Goal: Task Accomplishment & Management: Manage account settings

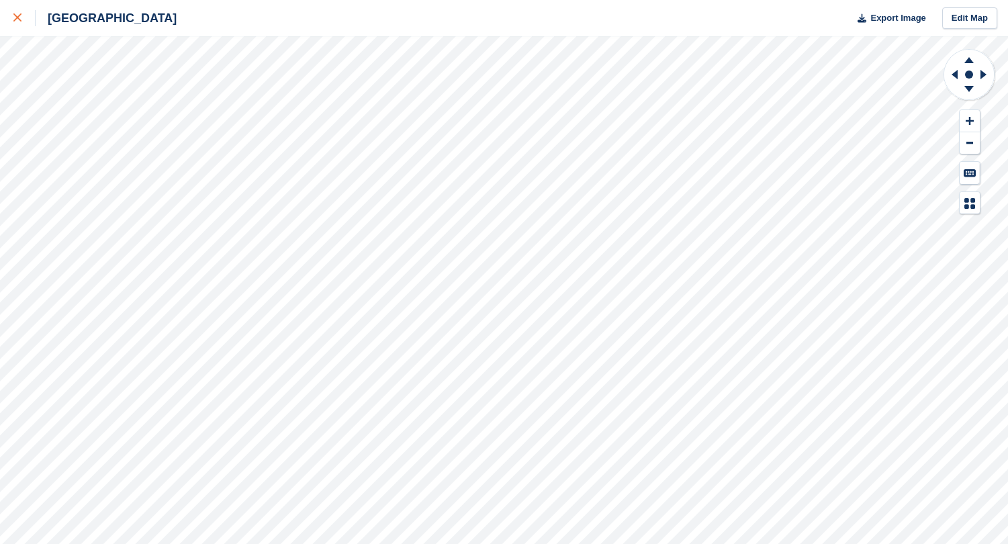
click at [23, 25] on div at bounding box center [24, 18] width 22 height 16
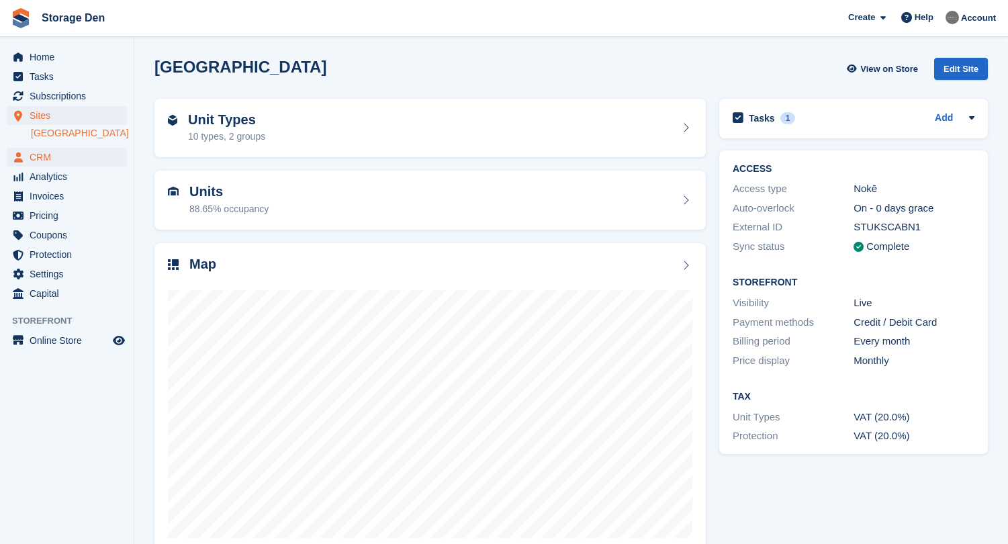
click at [62, 158] on span "CRM" at bounding box center [70, 157] width 81 height 19
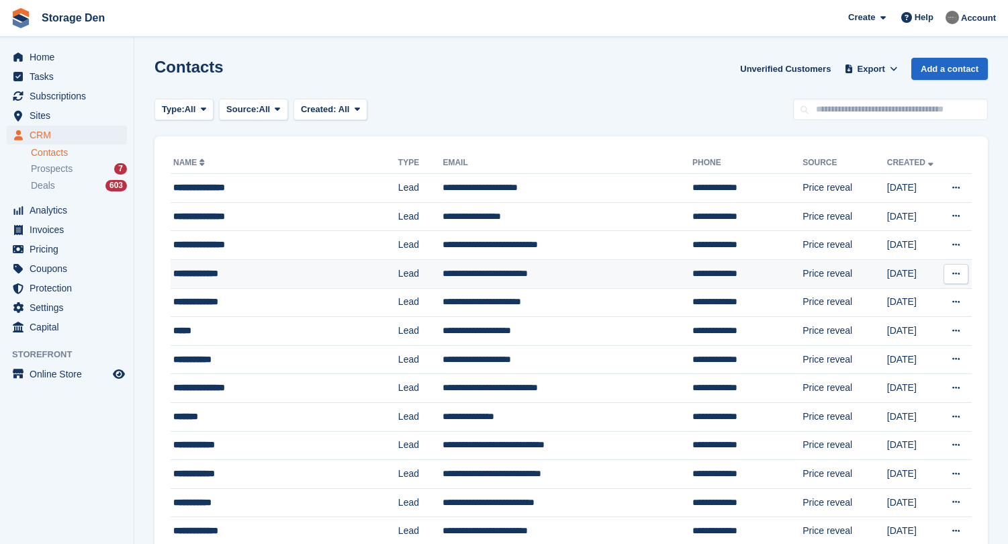
click at [961, 277] on button at bounding box center [956, 274] width 25 height 20
click at [892, 329] on p "Delete contact" at bounding box center [904, 328] width 117 height 17
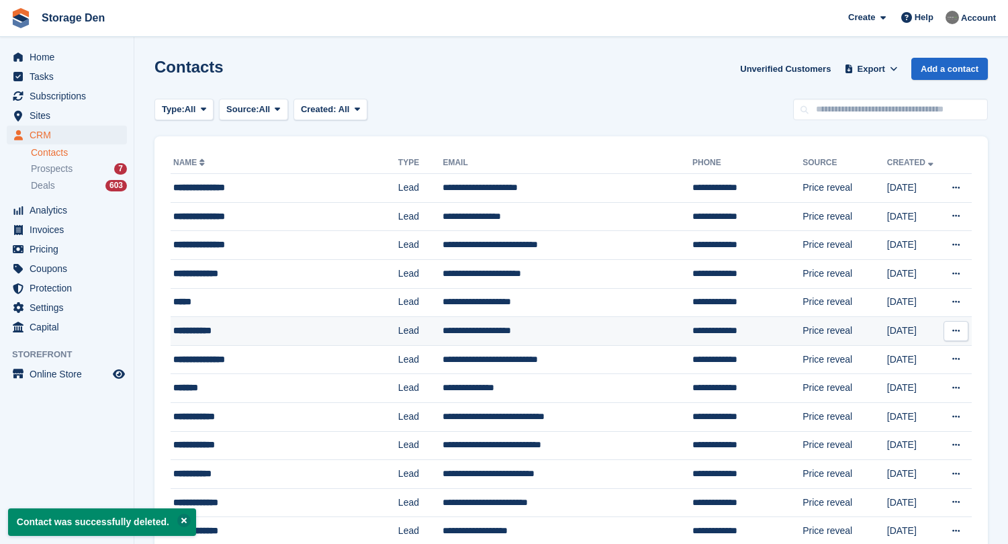
click at [283, 335] on div "**********" at bounding box center [275, 331] width 205 height 14
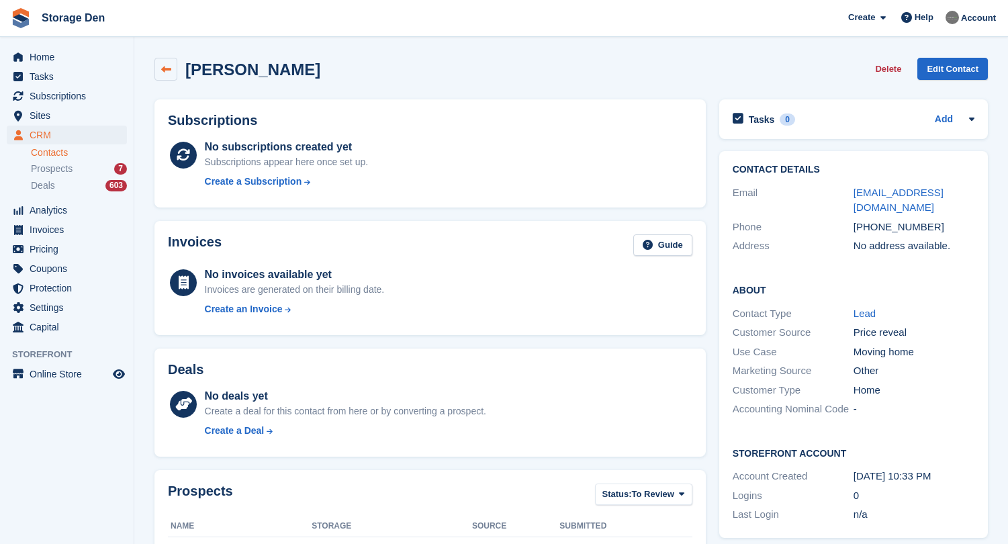
click at [170, 71] on icon at bounding box center [166, 69] width 10 height 10
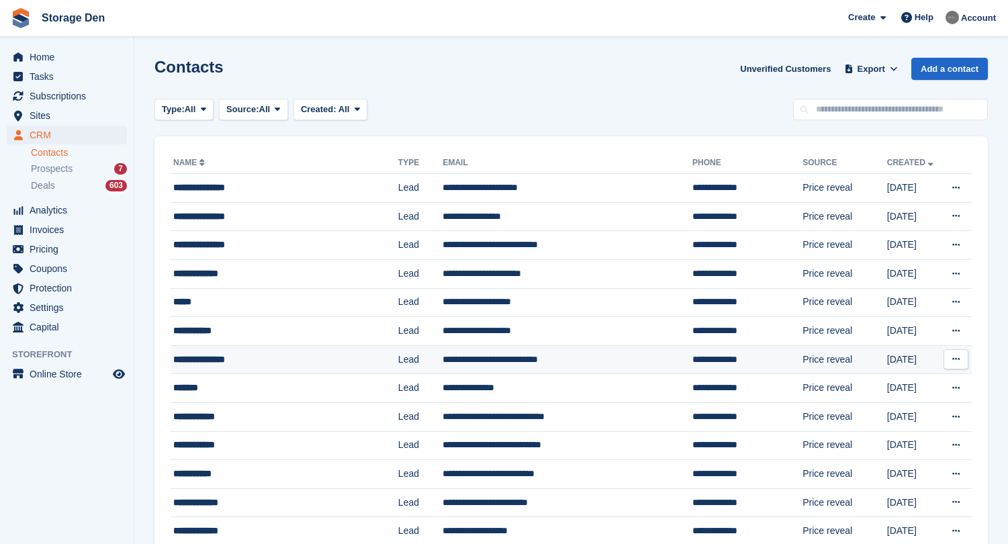
click at [285, 361] on div "**********" at bounding box center [275, 360] width 205 height 14
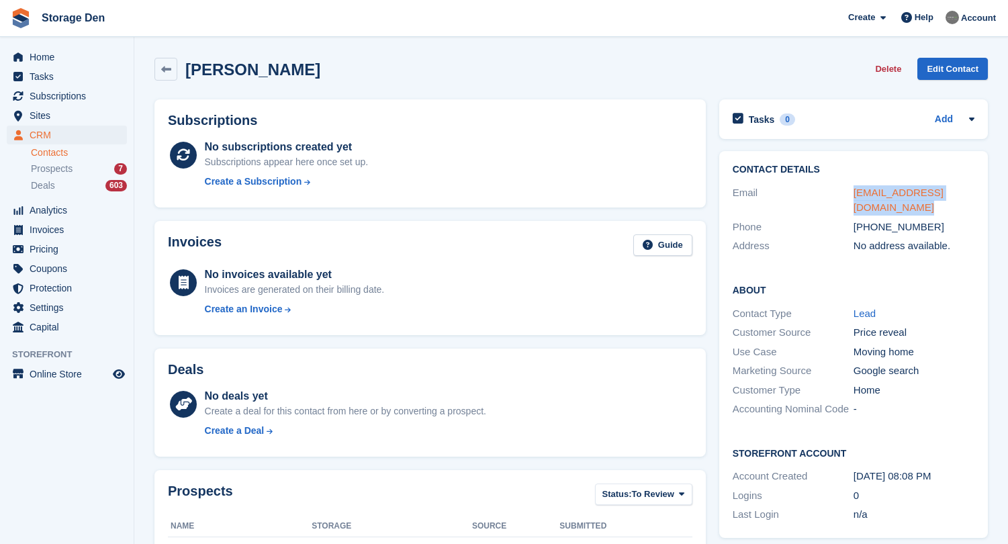
drag, startPoint x: 898, startPoint y: 201, endPoint x: 855, endPoint y: 191, distance: 44.8
click at [855, 191] on div "[EMAIL_ADDRESS][DOMAIN_NAME]" at bounding box center [914, 200] width 121 height 30
click at [71, 117] on span "Sites" at bounding box center [70, 115] width 81 height 19
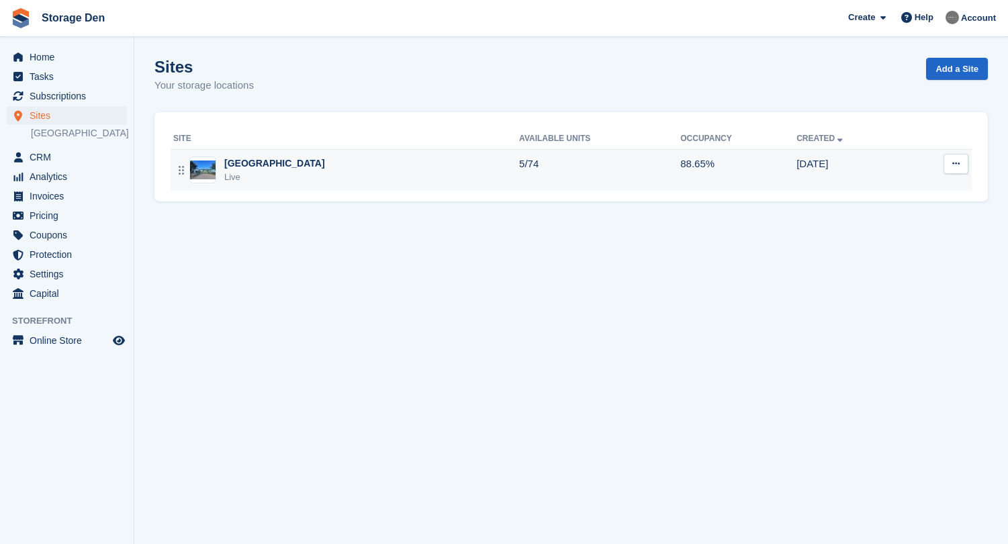
click at [279, 178] on div "Aberdeen Live" at bounding box center [346, 171] width 346 height 28
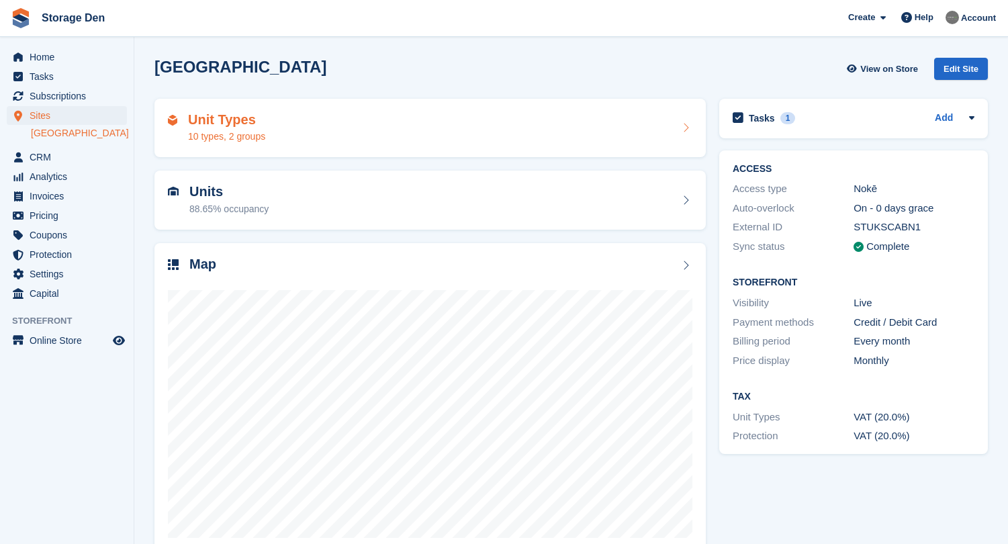
click at [295, 116] on div "Unit Types 10 types, 2 groups" at bounding box center [430, 128] width 525 height 32
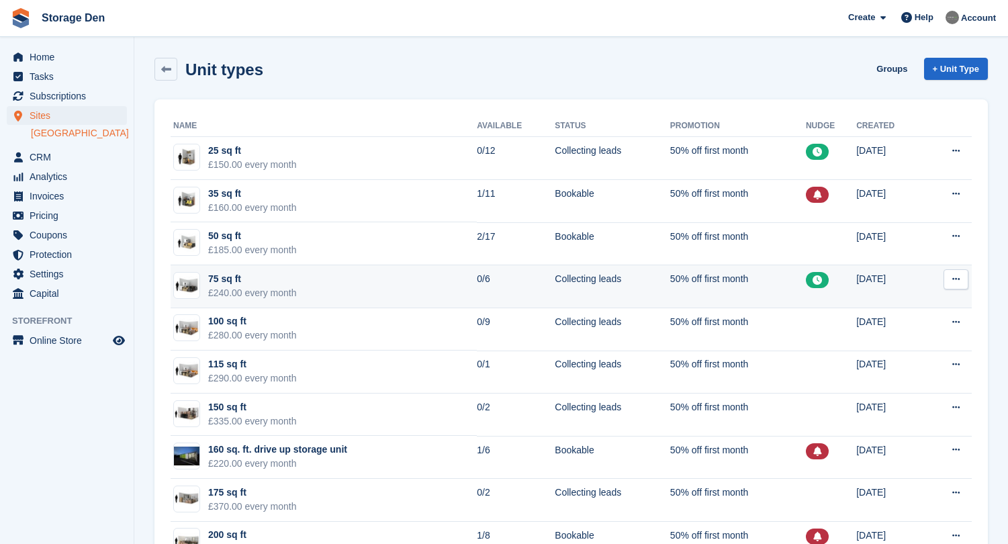
click at [339, 288] on td "75 sq ft £240.00 every month" at bounding box center [324, 286] width 306 height 43
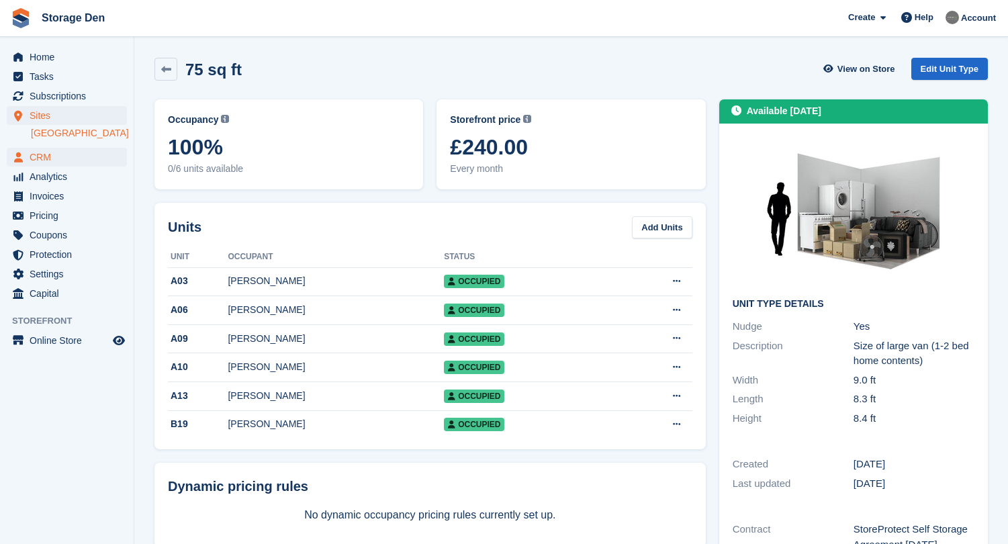
click at [34, 150] on span "CRM" at bounding box center [70, 157] width 81 height 19
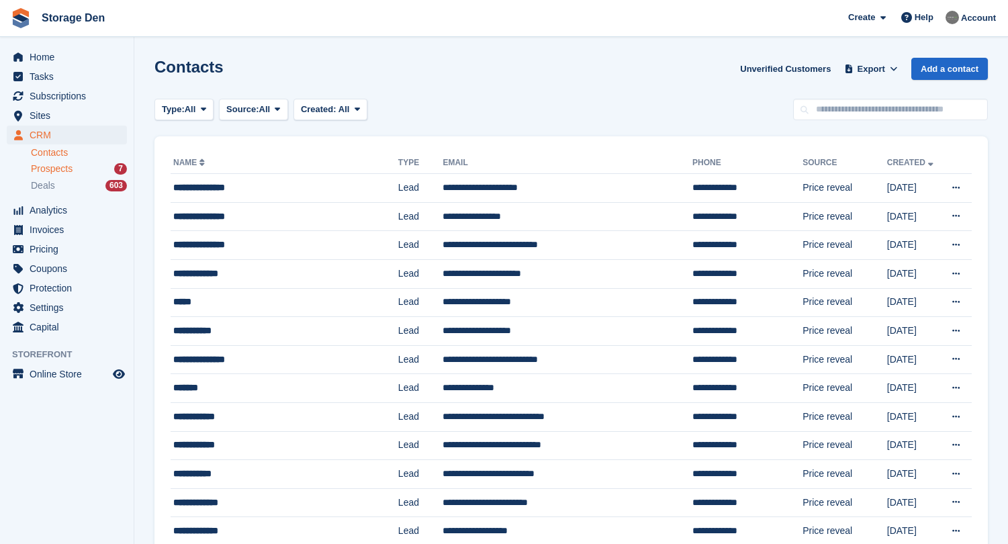
click at [85, 169] on div "Prospects 7" at bounding box center [79, 169] width 96 height 13
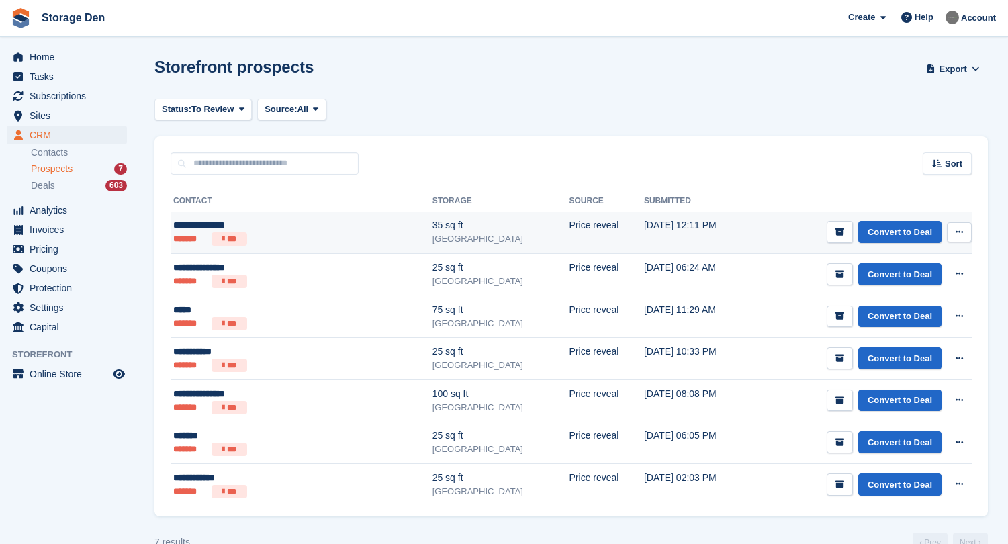
click at [433, 232] on div "35 sq ft" at bounding box center [501, 225] width 137 height 14
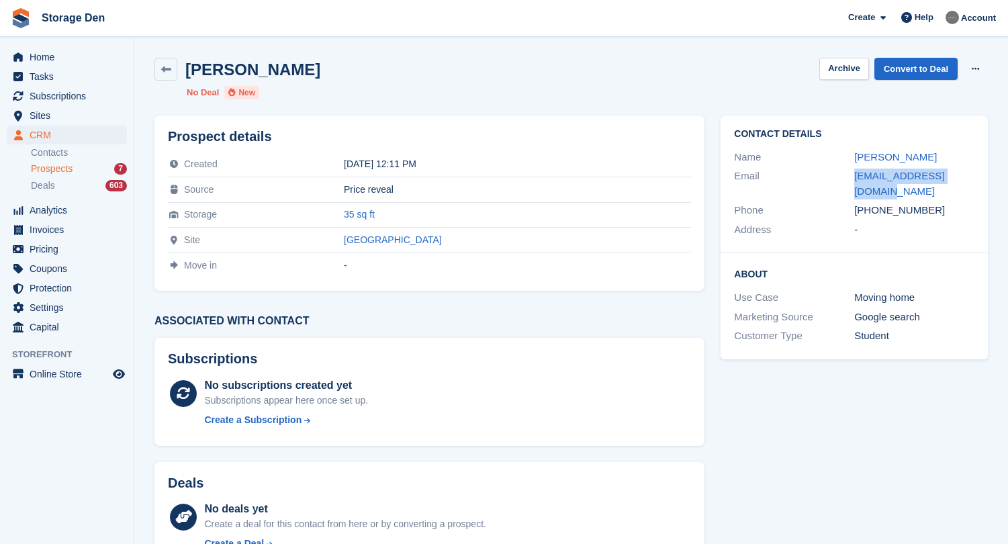
drag, startPoint x: 981, startPoint y: 176, endPoint x: 849, endPoint y: 176, distance: 131.7
click at [849, 176] on div "Contact Details Name [PERSON_NAME] Email [EMAIL_ADDRESS][DOMAIN_NAME] Phone [PH…" at bounding box center [854, 185] width 267 height 138
click at [963, 67] on button at bounding box center [975, 69] width 25 height 20
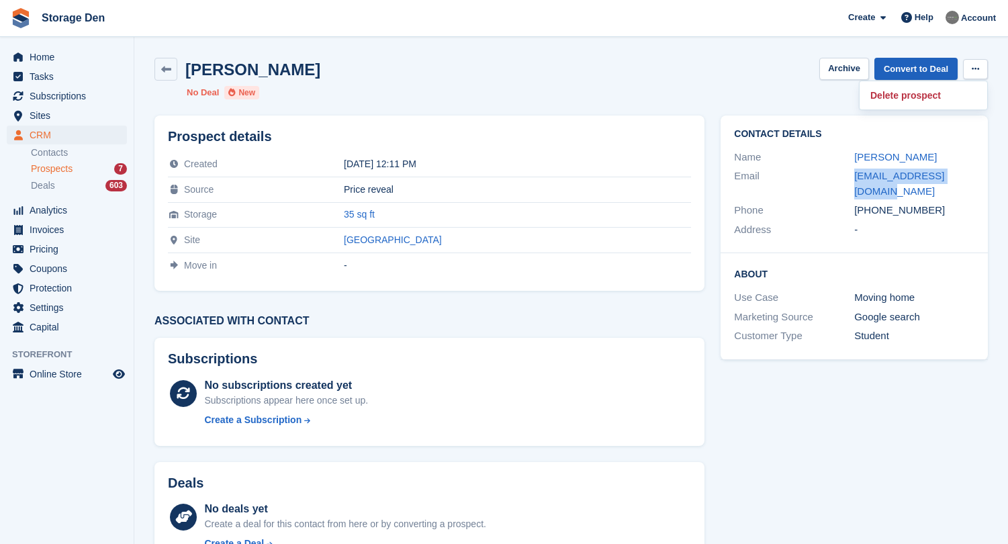
click at [902, 63] on link "Convert to Deal" at bounding box center [916, 69] width 83 height 22
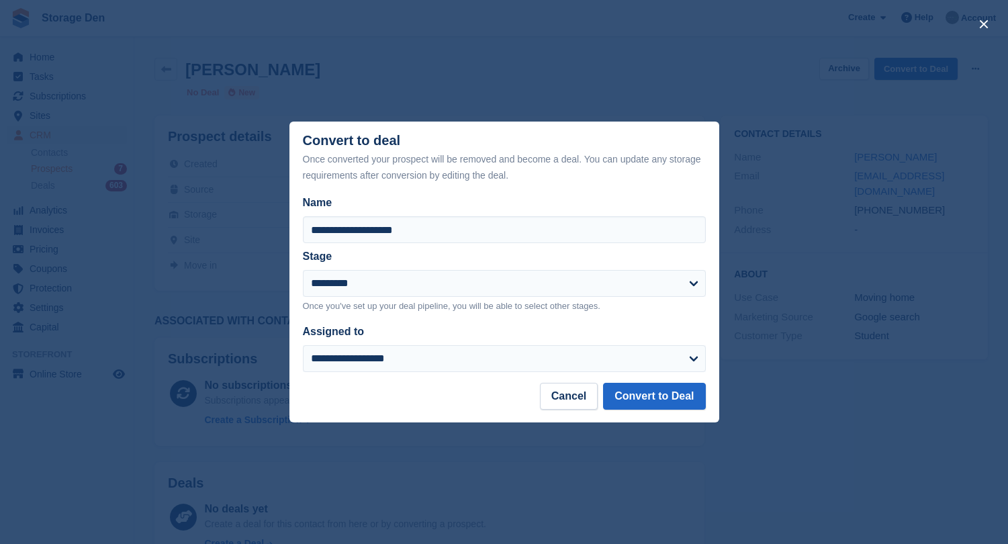
click at [902, 63] on div "close" at bounding box center [504, 272] width 1008 height 544
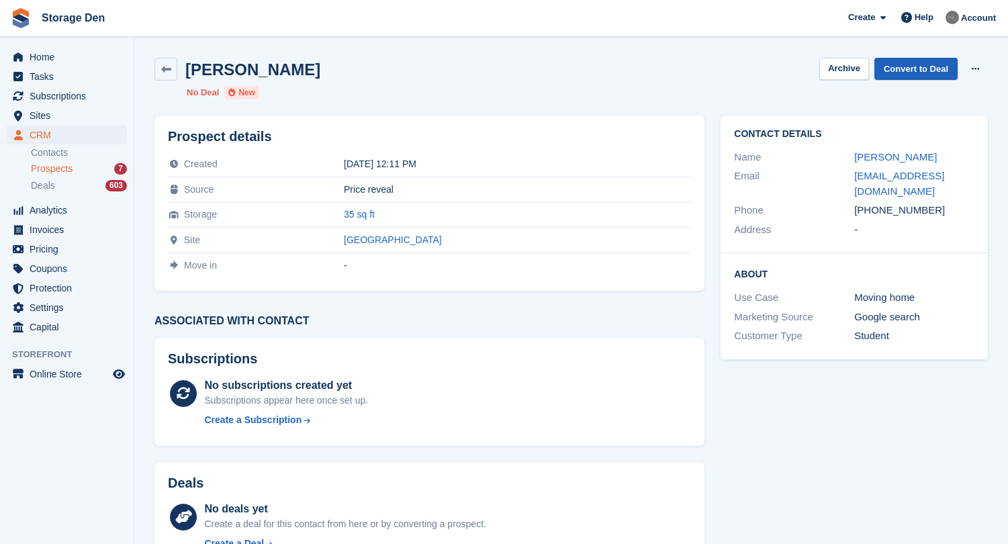
click at [901, 65] on link "Convert to Deal" at bounding box center [916, 69] width 83 height 22
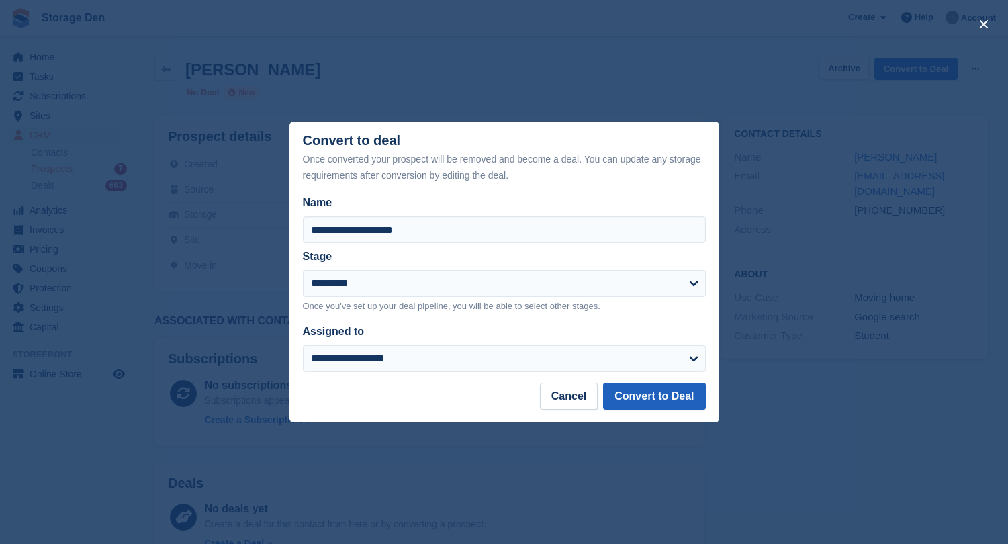
click at [654, 393] on button "Convert to Deal" at bounding box center [654, 396] width 102 height 27
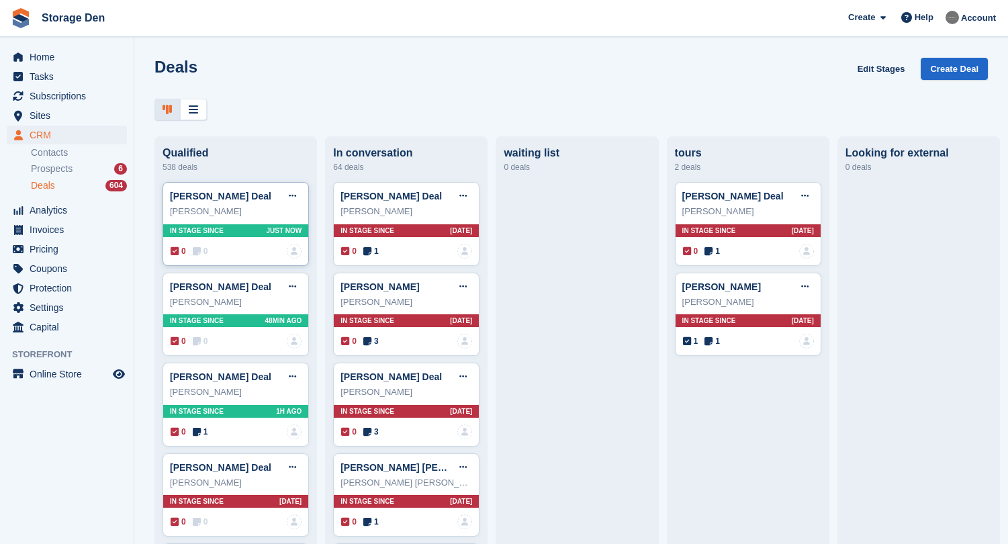
click at [187, 255] on div "0 0" at bounding box center [189, 251] width 37 height 12
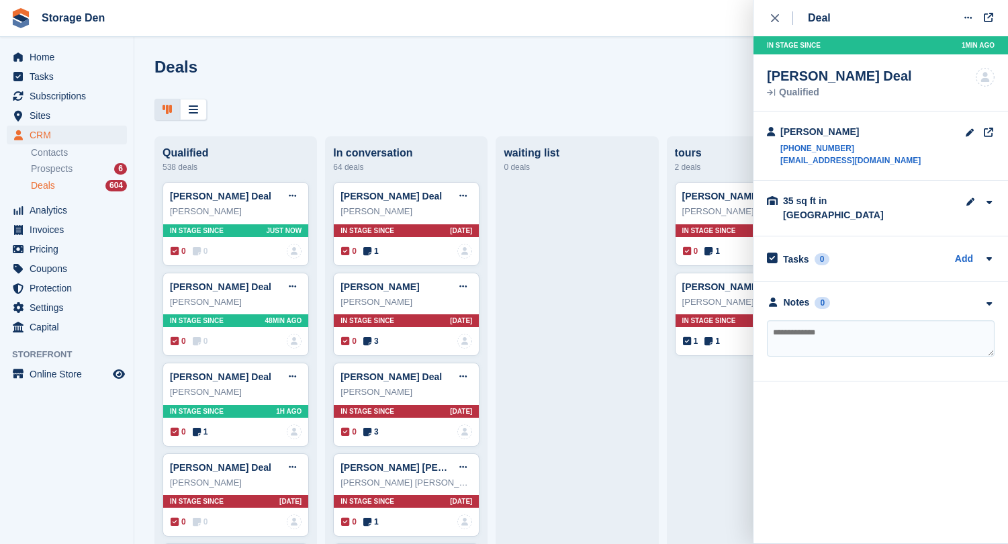
click at [824, 328] on textarea at bounding box center [881, 338] width 228 height 36
type textarea "**********"
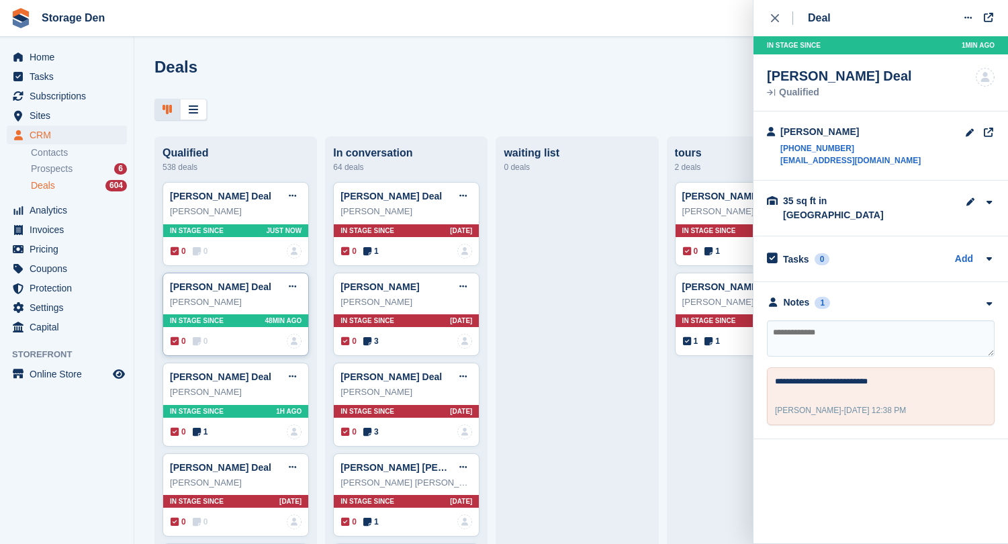
click at [199, 342] on icon at bounding box center [197, 341] width 8 height 9
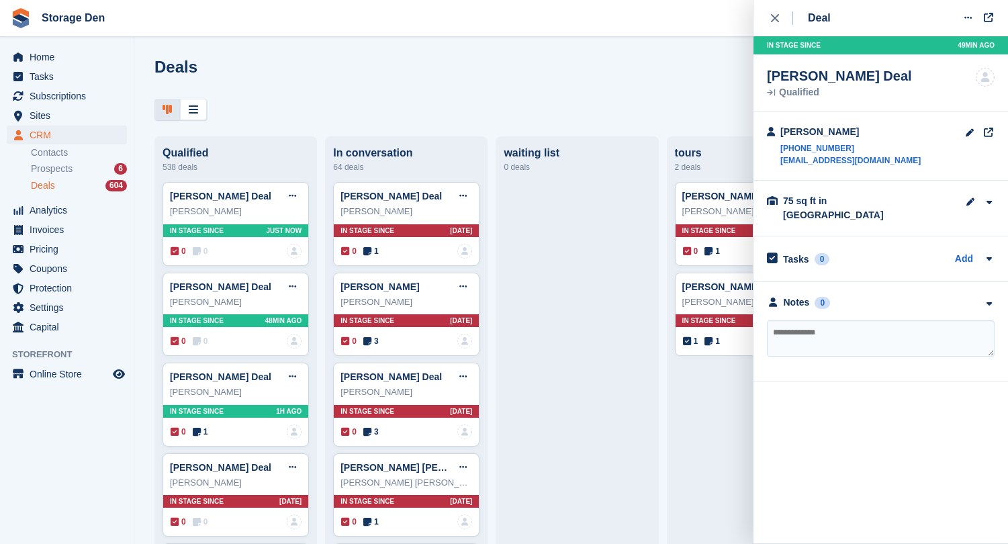
click at [795, 320] on textarea at bounding box center [881, 338] width 228 height 36
type textarea "**********"
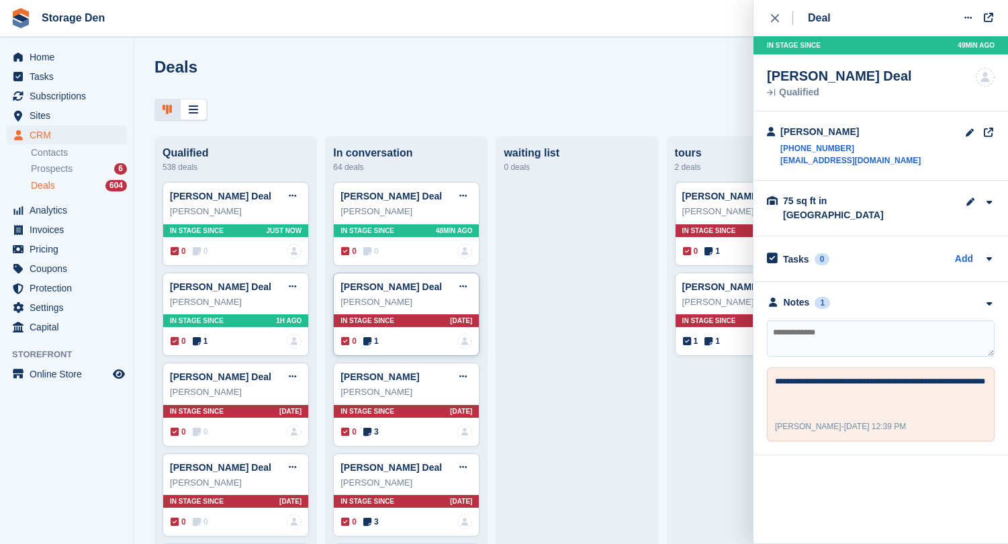
click at [378, 338] on span "1" at bounding box center [370, 341] width 15 height 12
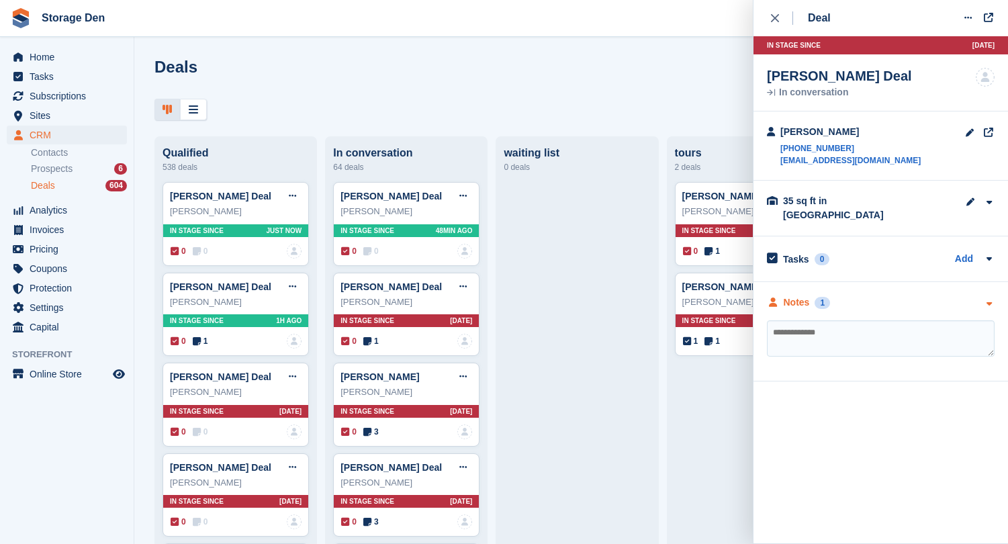
click at [797, 296] on div "Notes" at bounding box center [797, 303] width 26 height 14
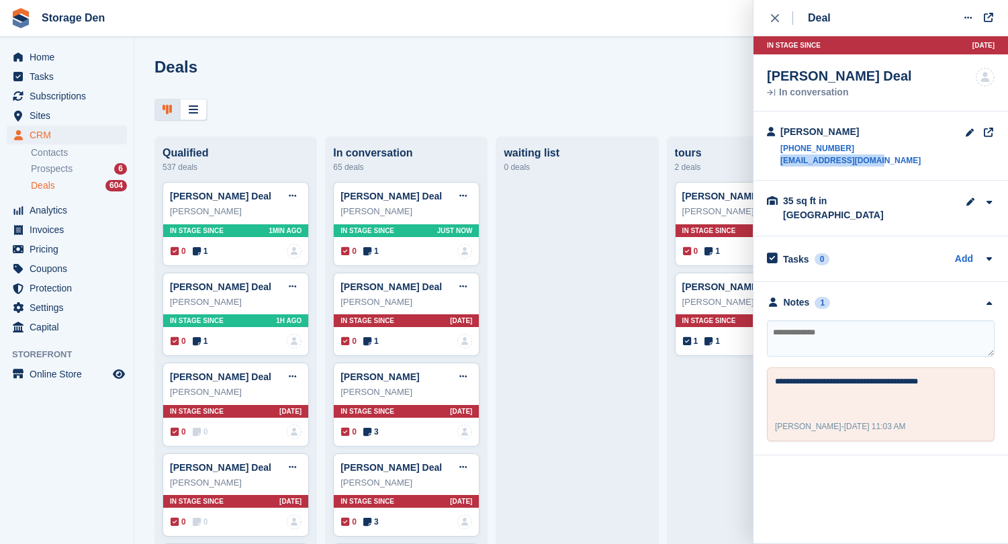
drag, startPoint x: 894, startPoint y: 161, endPoint x: 779, endPoint y: 161, distance: 114.2
click at [779, 161] on div "Emma Christie +447955786841 emmaann16@outlook.com" at bounding box center [881, 146] width 255 height 69
drag, startPoint x: 894, startPoint y: 202, endPoint x: 894, endPoint y: 255, distance: 52.4
click at [894, 255] on div "In stage since 23D AGO Emma Christie Deal In conversation No one is assigned to…" at bounding box center [881, 245] width 255 height 419
click at [291, 195] on icon at bounding box center [292, 195] width 7 height 9
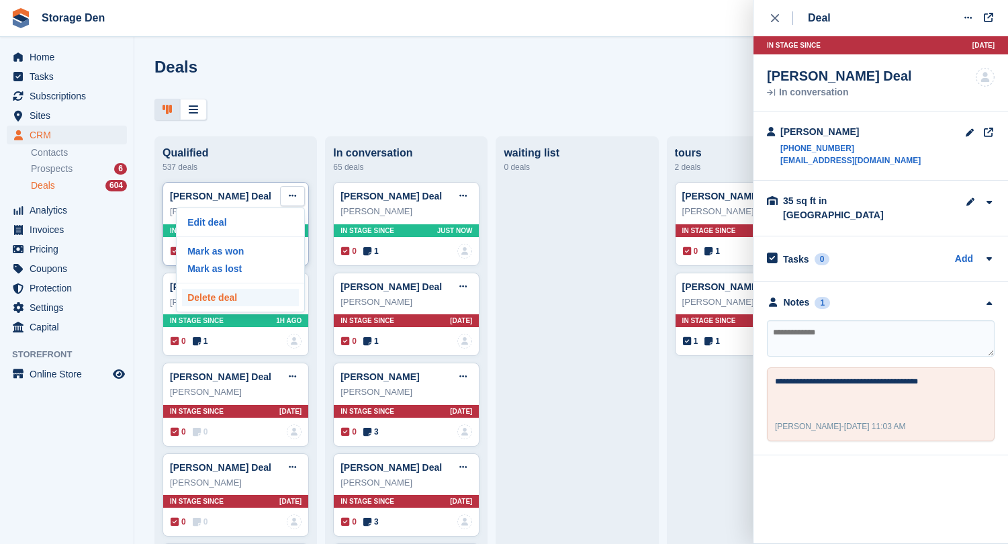
click at [235, 296] on p "Delete deal" at bounding box center [240, 297] width 117 height 17
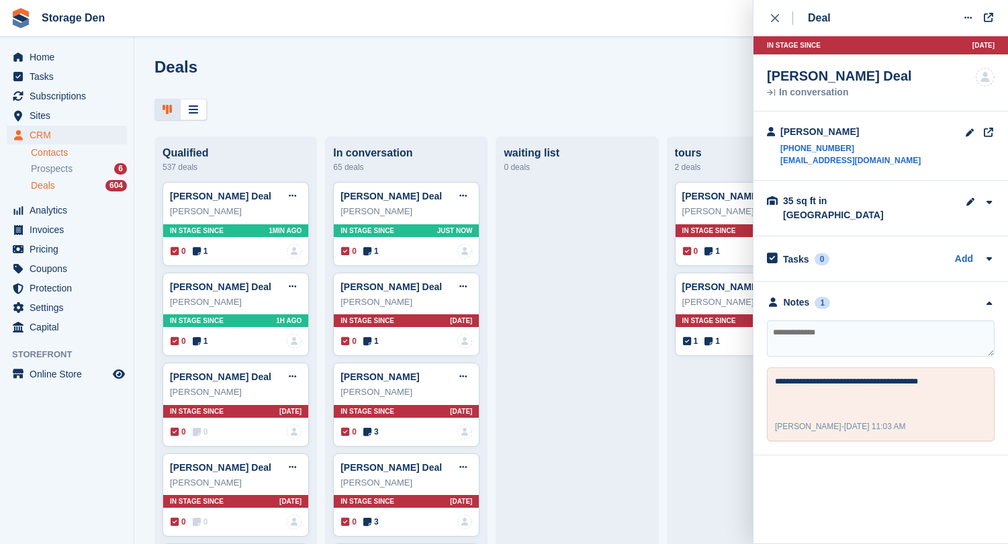
click at [67, 156] on link "Contacts" at bounding box center [79, 152] width 96 height 13
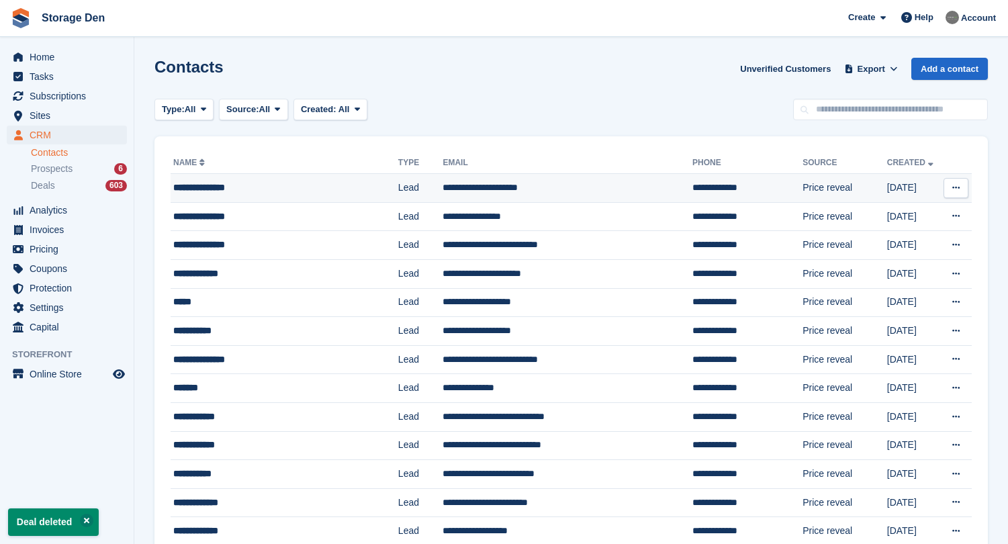
click at [962, 187] on button at bounding box center [956, 188] width 25 height 20
click at [882, 249] on p "Delete contact" at bounding box center [904, 242] width 117 height 17
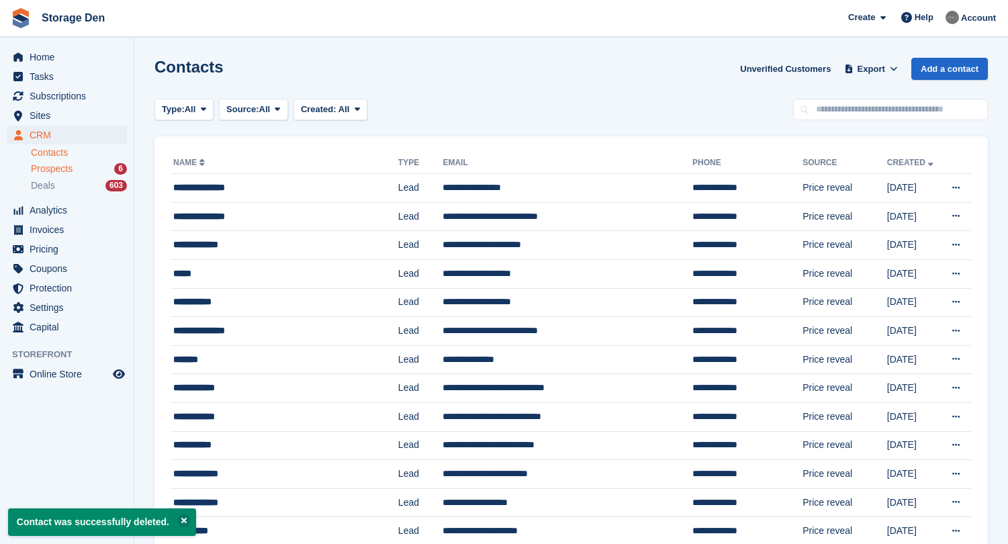
click at [59, 169] on span "Prospects" at bounding box center [52, 169] width 42 height 13
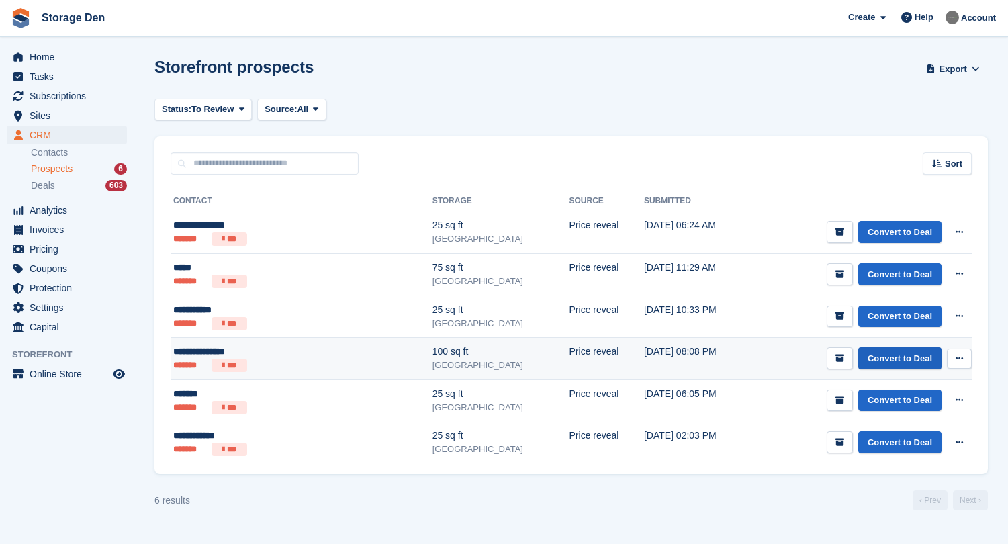
click at [896, 356] on link "Convert to Deal" at bounding box center [900, 358] width 83 height 22
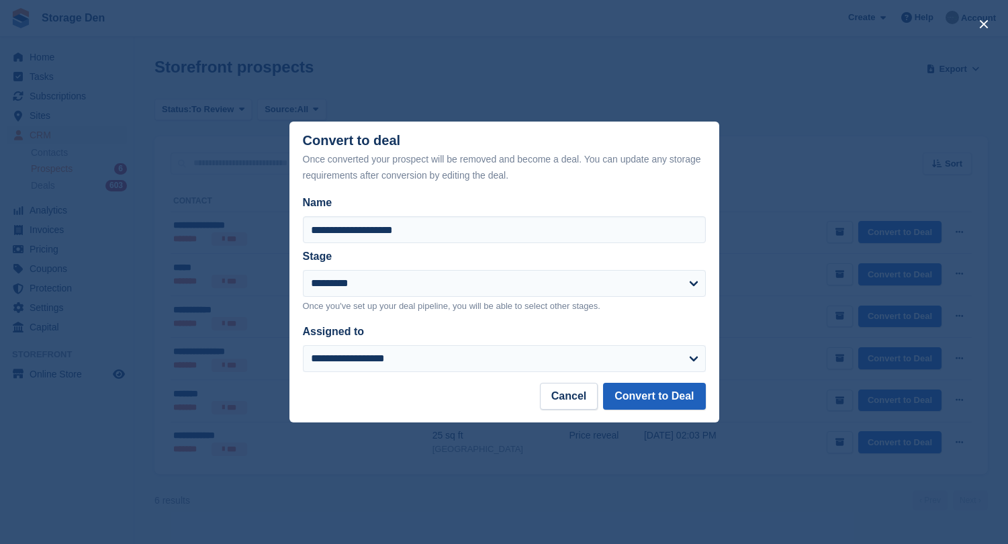
click at [671, 408] on button "Convert to Deal" at bounding box center [654, 396] width 102 height 27
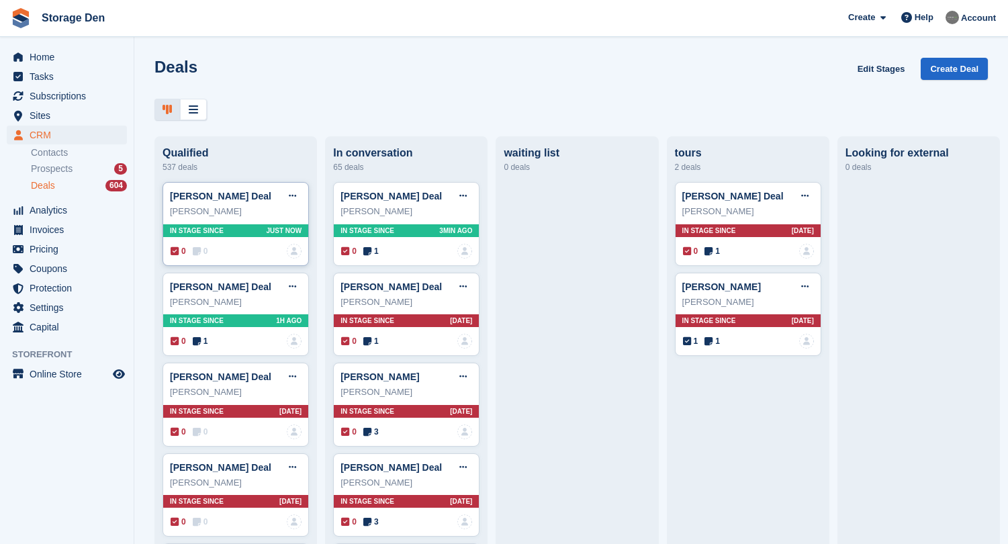
click at [201, 245] on span "0" at bounding box center [200, 251] width 15 height 12
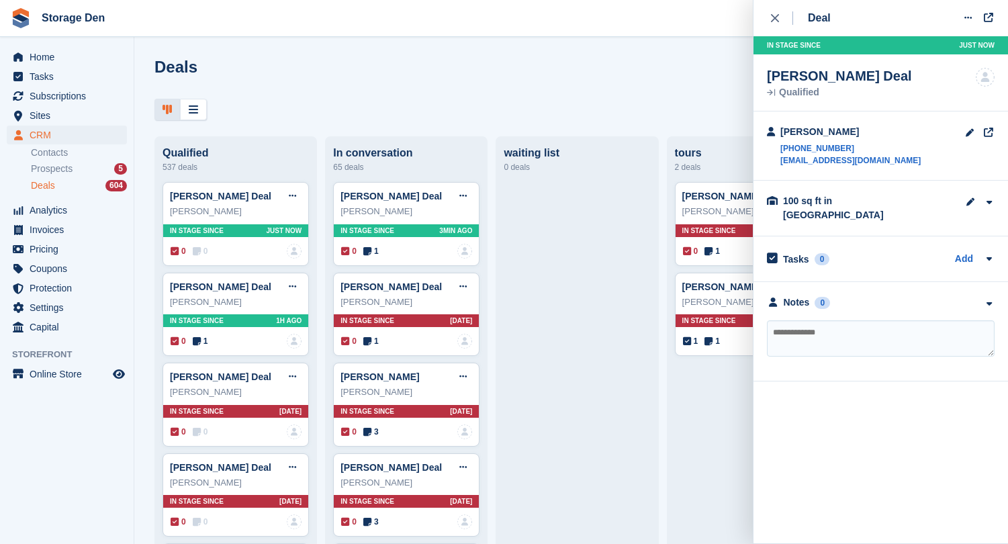
click at [852, 320] on textarea at bounding box center [881, 338] width 228 height 36
type textarea "**********"
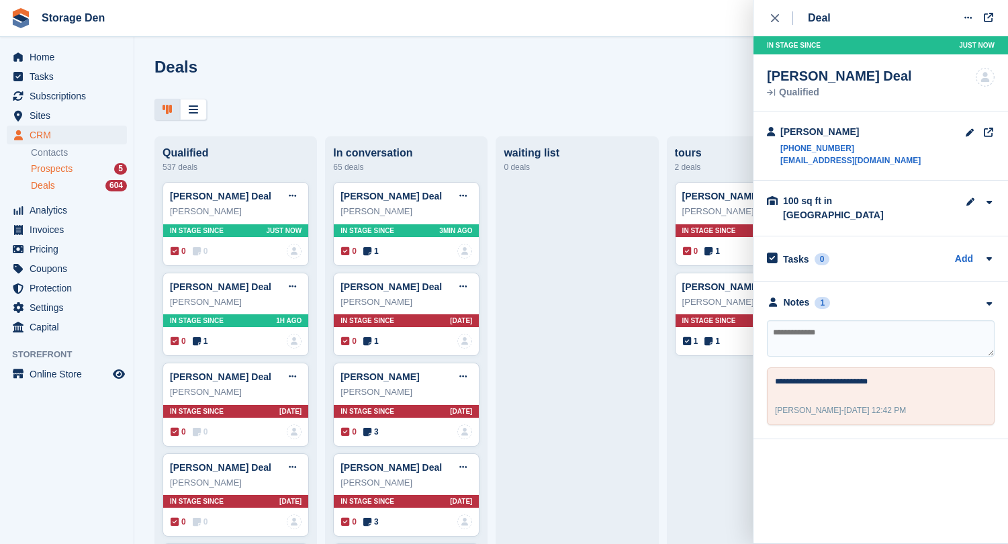
click at [58, 168] on span "Prospects" at bounding box center [52, 169] width 42 height 13
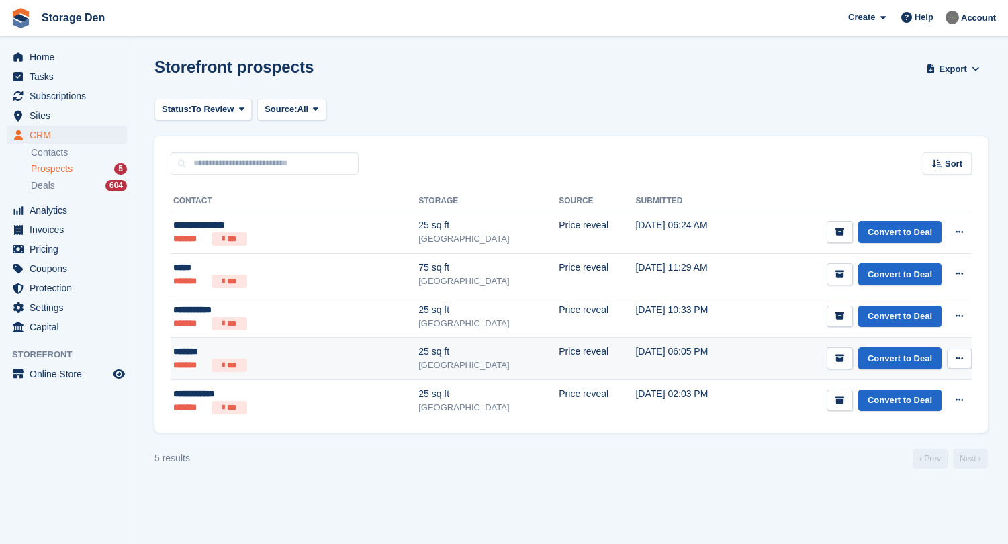
click at [305, 360] on ul "******* ***" at bounding box center [252, 365] width 158 height 13
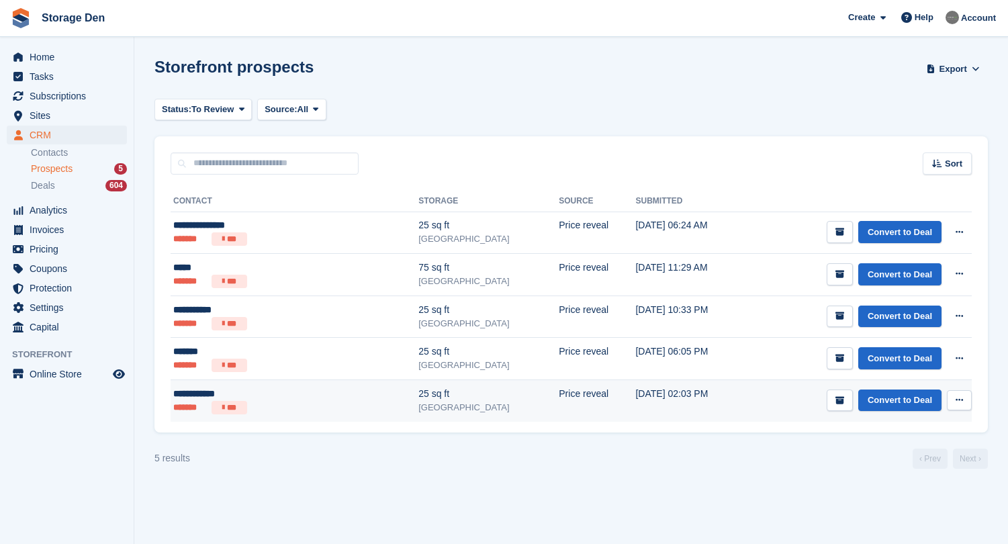
click at [286, 405] on ul "******* ***" at bounding box center [252, 407] width 158 height 13
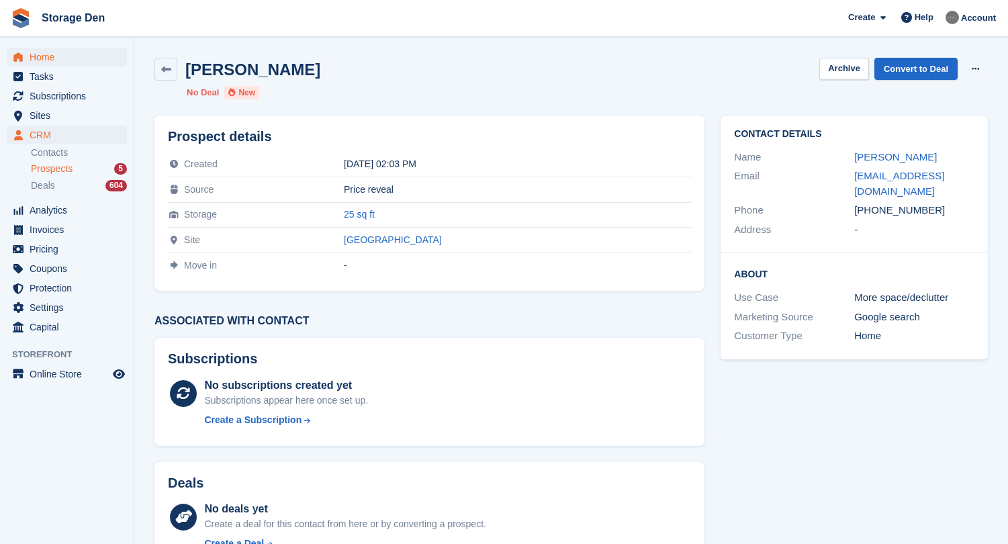
click at [54, 56] on span "Home" at bounding box center [70, 57] width 81 height 19
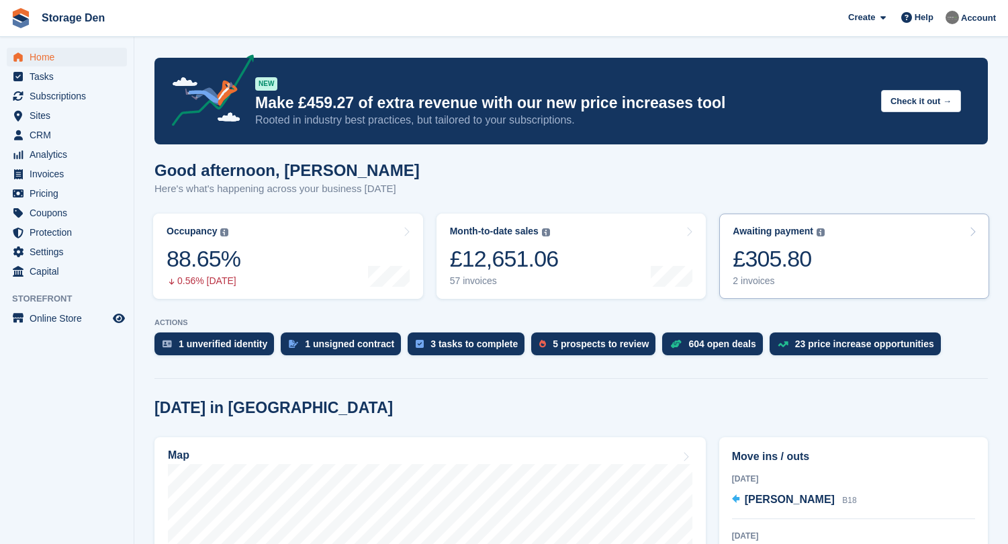
click at [828, 294] on link "Awaiting payment The total outstanding balance on all open invoices. £305.80 2 …" at bounding box center [855, 256] width 270 height 85
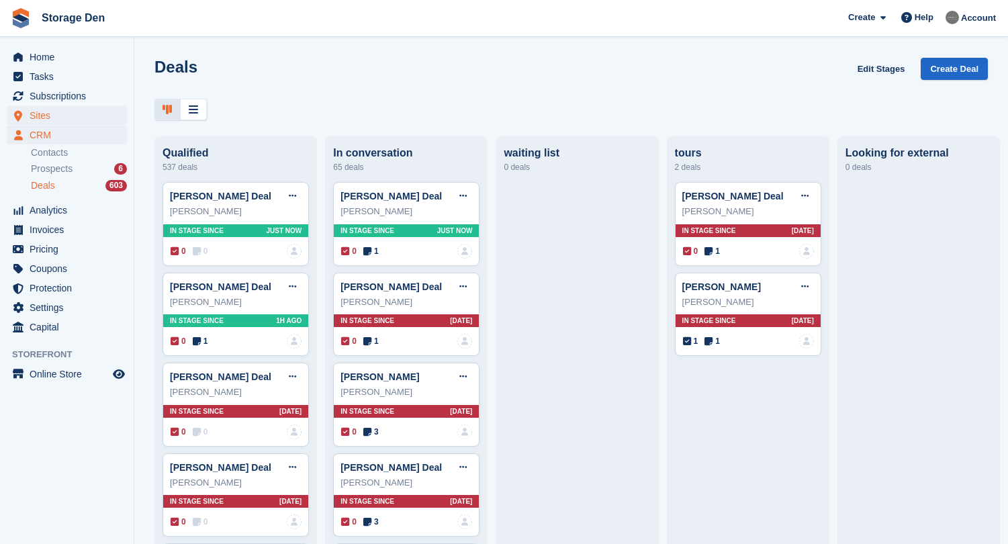
click at [79, 118] on span "Sites" at bounding box center [70, 115] width 81 height 19
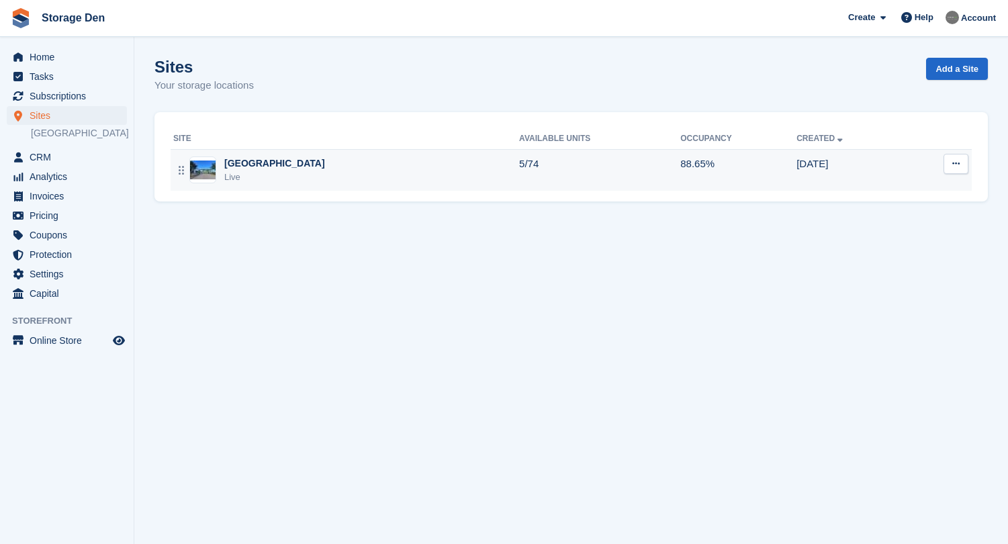
click at [379, 171] on div "Aberdeen Live" at bounding box center [346, 171] width 346 height 28
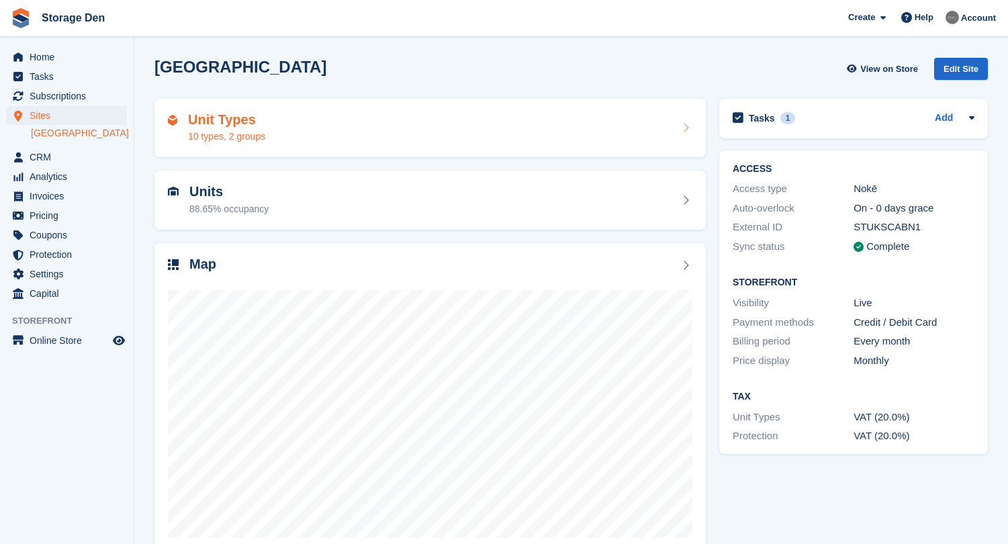
click at [423, 142] on div "Unit Types 10 types, 2 groups" at bounding box center [430, 128] width 525 height 32
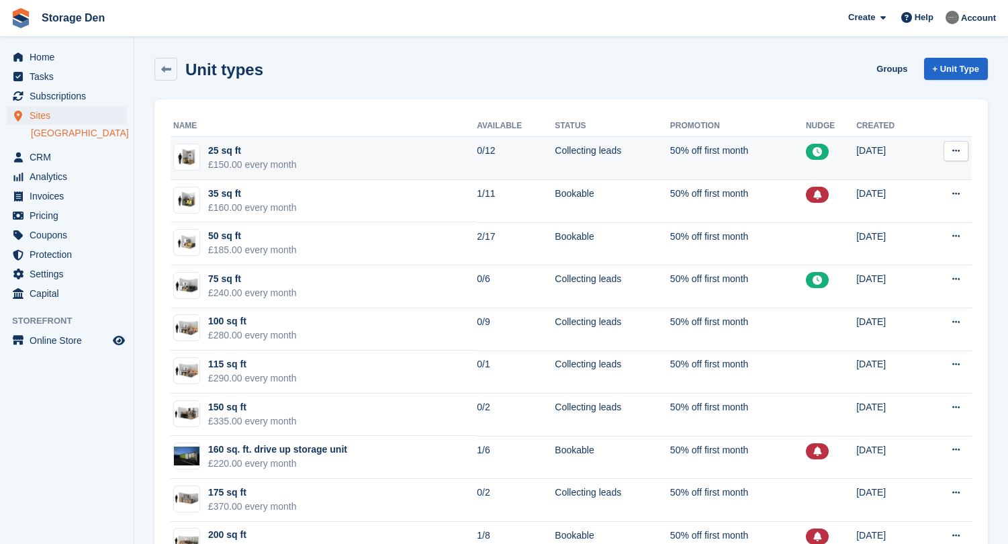
click at [408, 156] on td "25 sq ft £150.00 every month" at bounding box center [324, 158] width 306 height 43
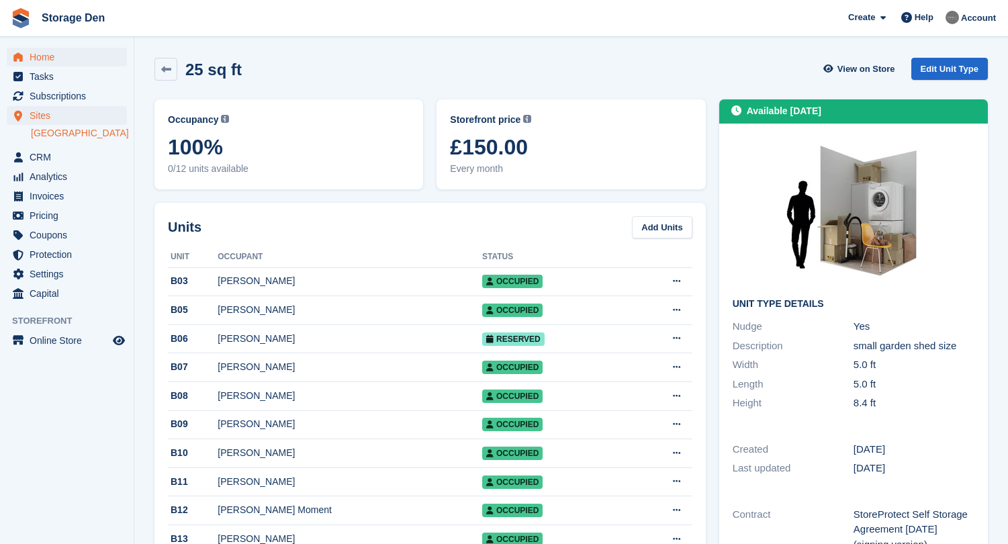
click at [48, 58] on span "Home" at bounding box center [70, 57] width 81 height 19
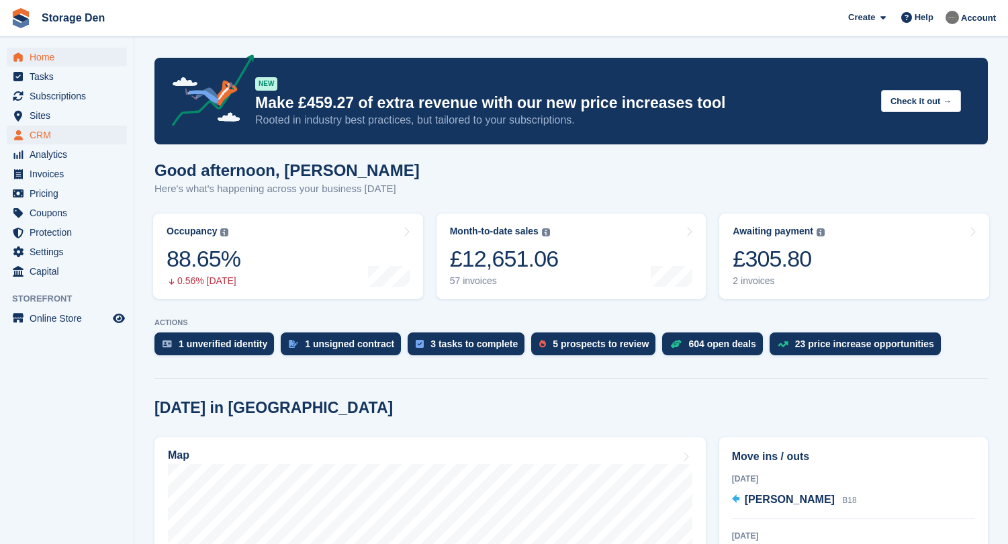
click at [37, 136] on span "CRM" at bounding box center [70, 135] width 81 height 19
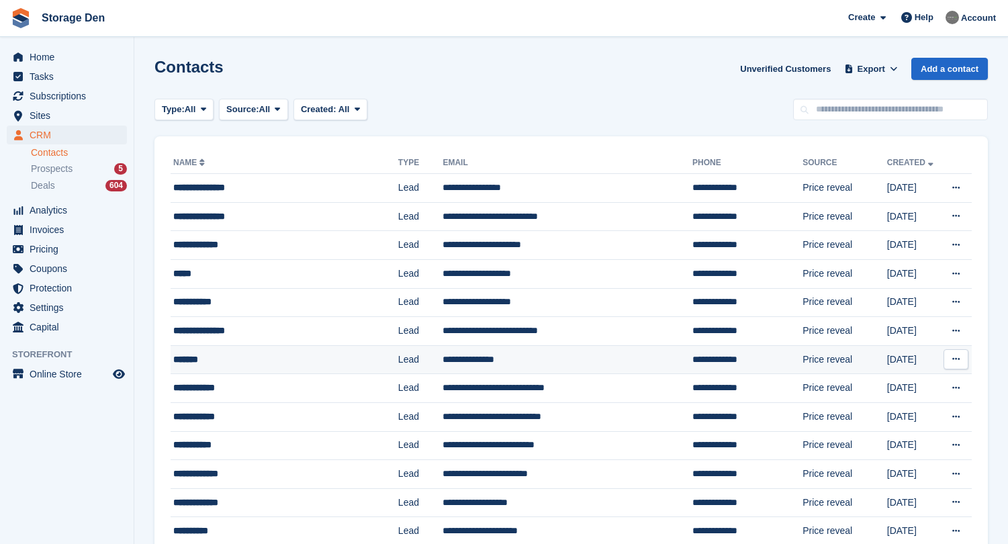
click at [965, 363] on button at bounding box center [956, 359] width 25 height 20
click at [895, 412] on p "Delete contact" at bounding box center [904, 414] width 117 height 17
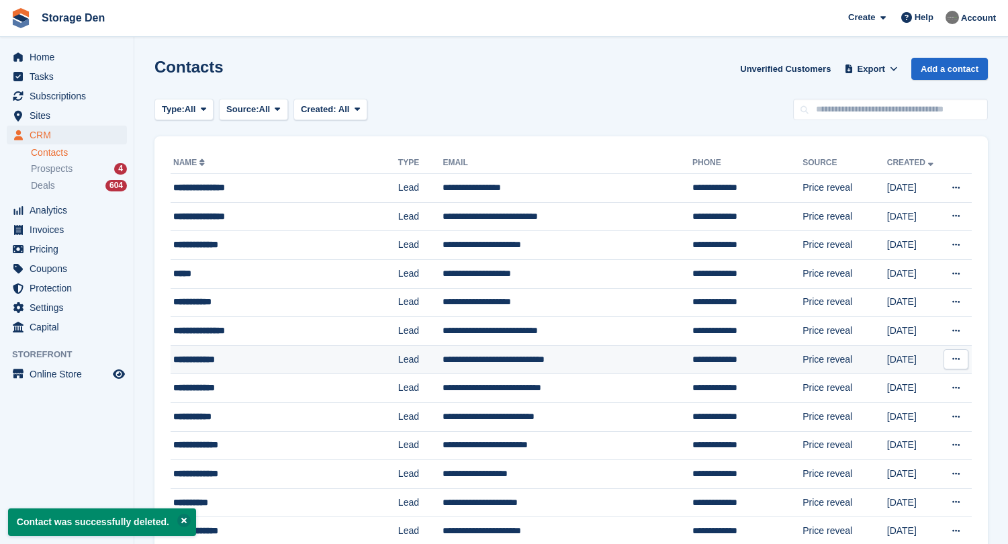
click at [258, 362] on div "**********" at bounding box center [275, 360] width 205 height 14
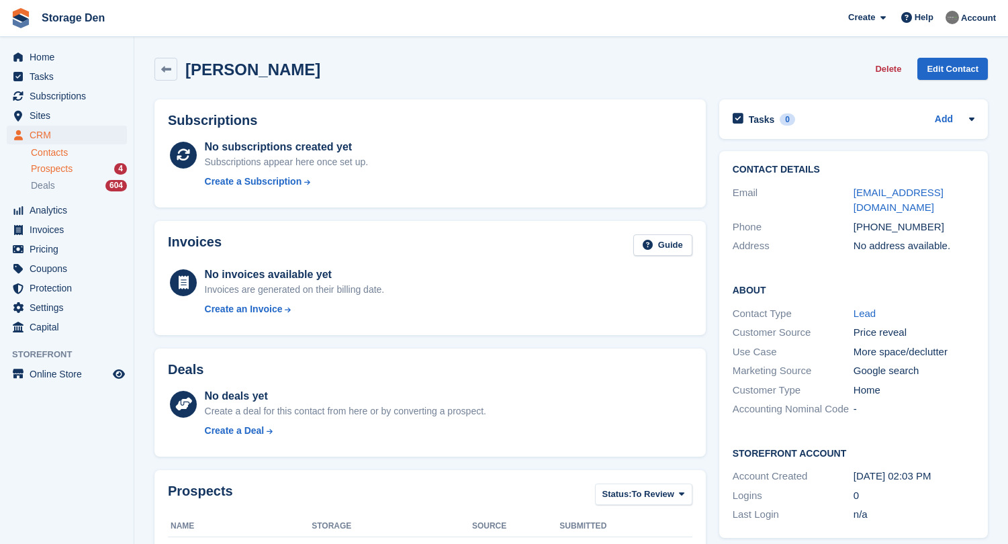
click at [67, 170] on span "Prospects" at bounding box center [52, 169] width 42 height 13
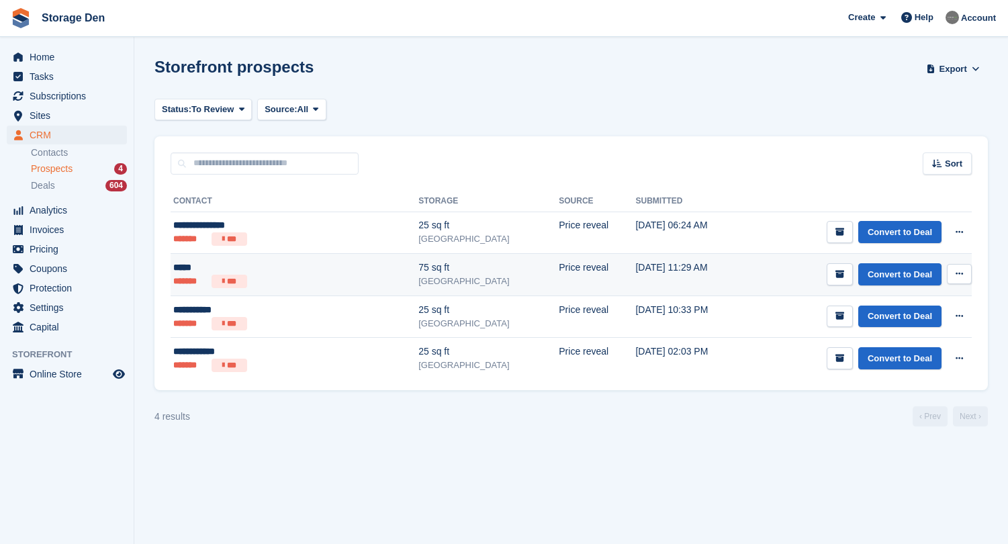
click at [235, 277] on li "***" at bounding box center [230, 281] width 36 height 13
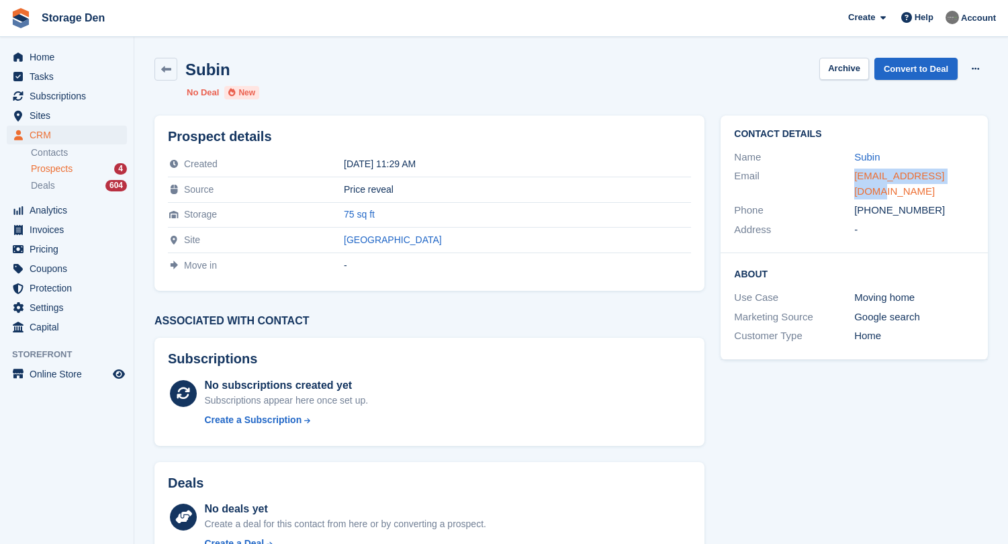
drag, startPoint x: 967, startPoint y: 175, endPoint x: 855, endPoint y: 175, distance: 112.2
click at [855, 175] on div "subin10grg@gmail.com" at bounding box center [915, 184] width 120 height 30
click at [91, 113] on span "Sites" at bounding box center [70, 115] width 81 height 19
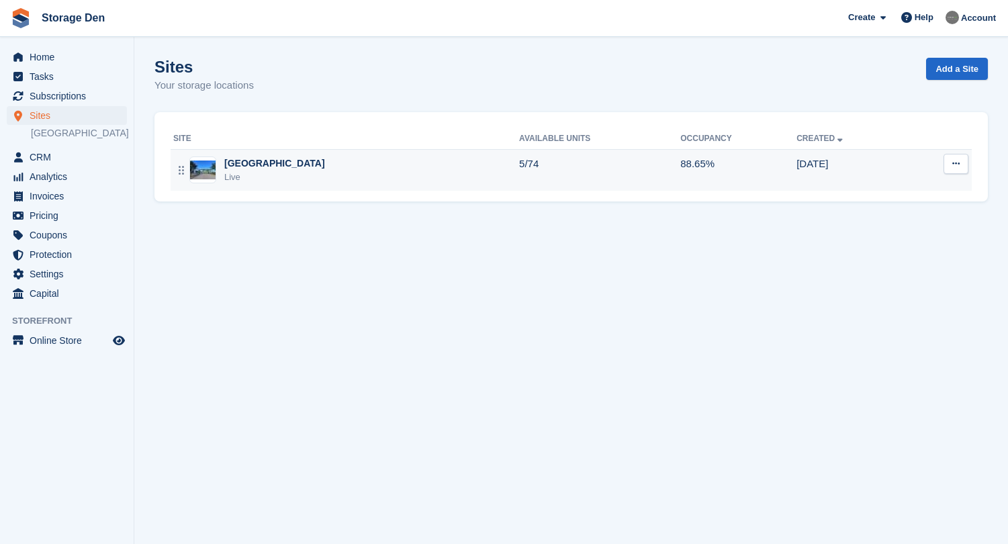
click at [261, 157] on div "[GEOGRAPHIC_DATA]" at bounding box center [274, 164] width 101 height 14
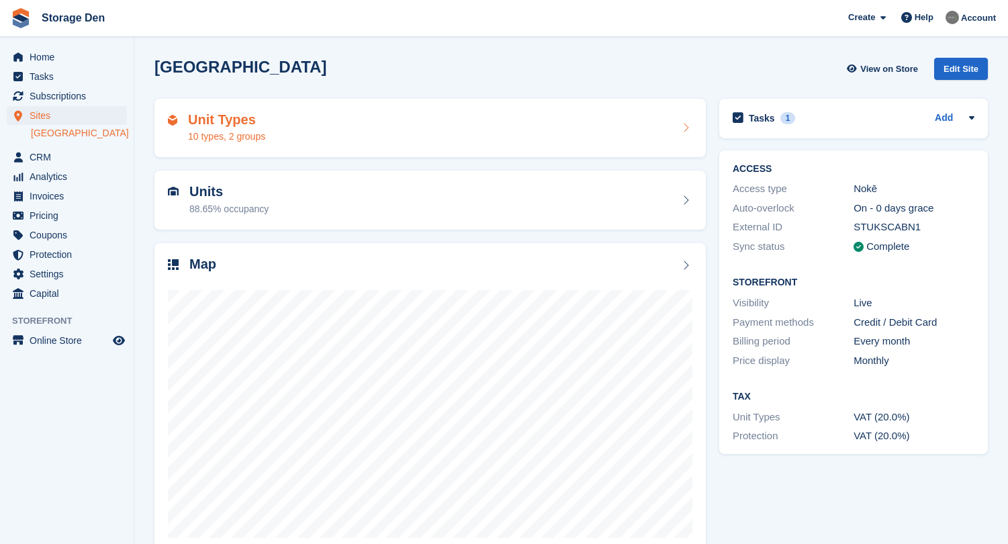
click at [393, 133] on div "Unit Types 10 types, 2 groups" at bounding box center [430, 128] width 525 height 32
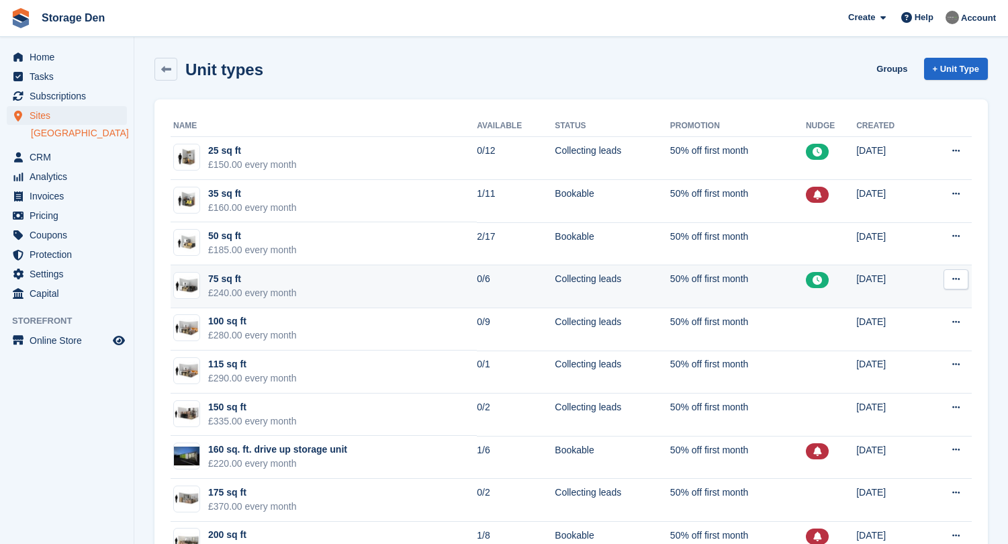
click at [361, 298] on td "75 sq ft £240.00 every month" at bounding box center [324, 286] width 306 height 43
